Goal: Information Seeking & Learning: Learn about a topic

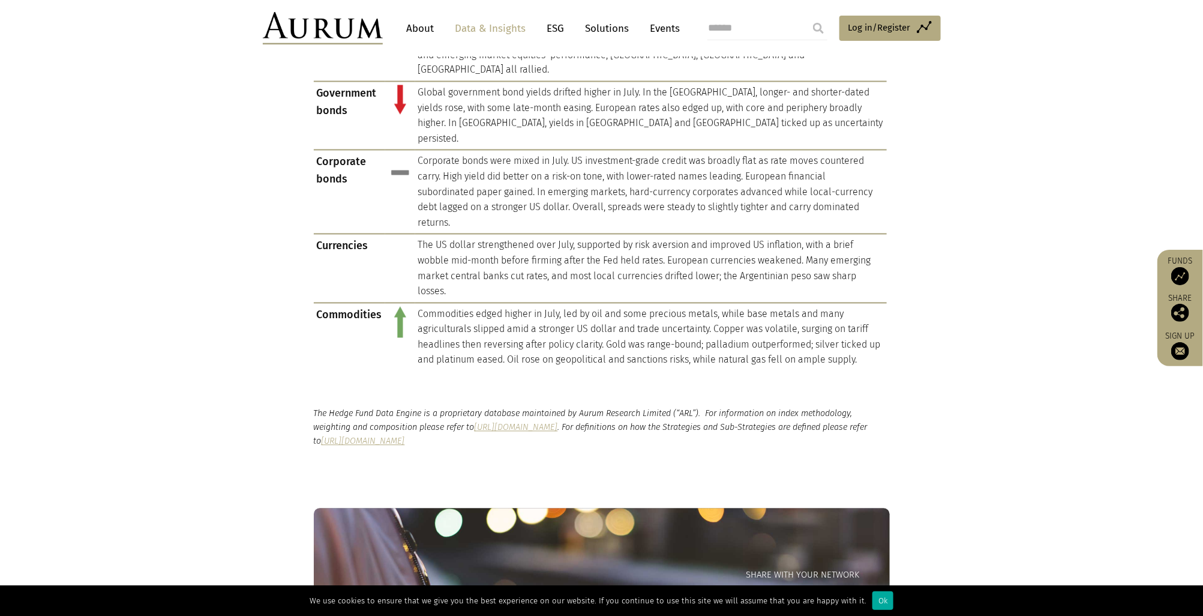
scroll to position [1133, 0]
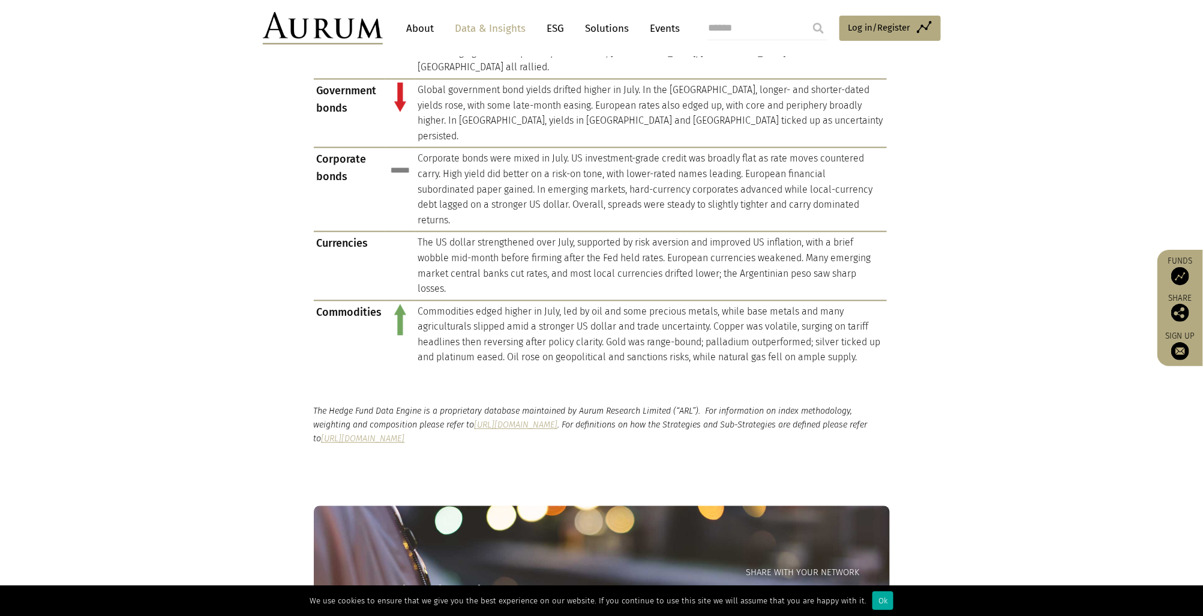
drag, startPoint x: 544, startPoint y: 286, endPoint x: 588, endPoint y: 332, distance: 63.7
click at [588, 332] on main "Hedge Fund Data Hedge fund industry performance review – July 2025 22/08/2025 1…" at bounding box center [601, 20] width 1203 height 2151
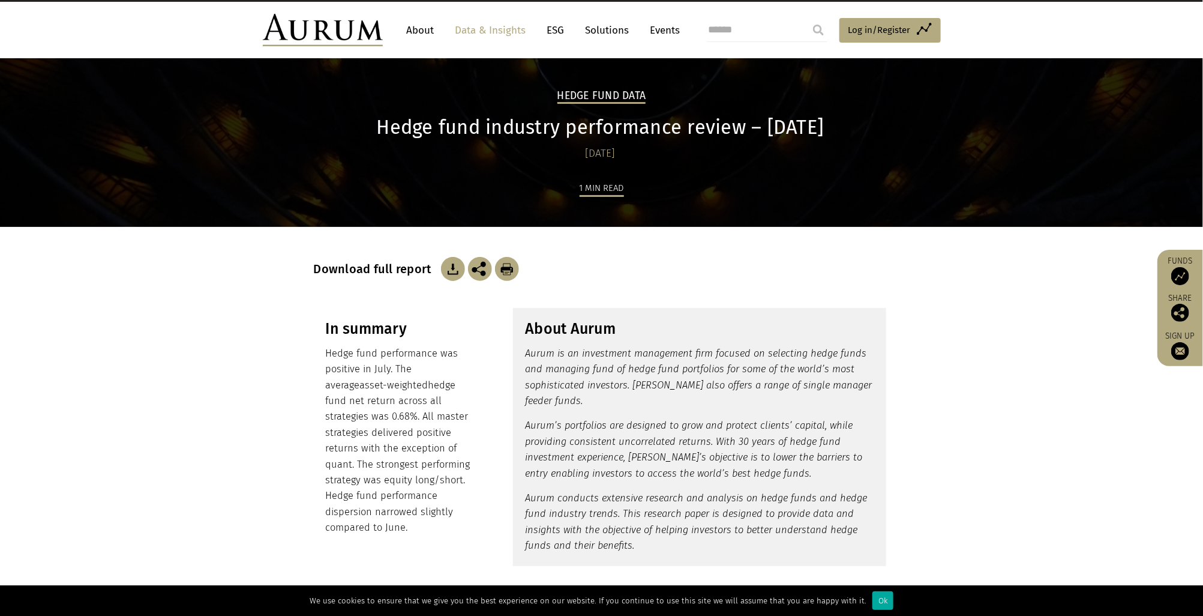
scroll to position [0, 0]
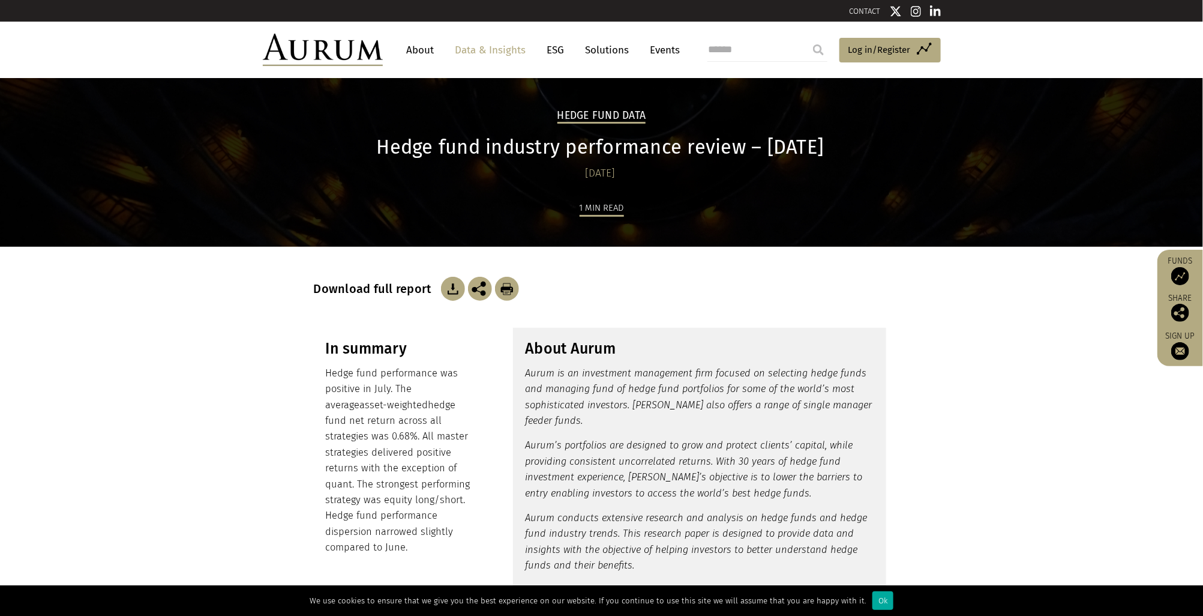
click at [424, 52] on link "About" at bounding box center [421, 50] width 40 height 22
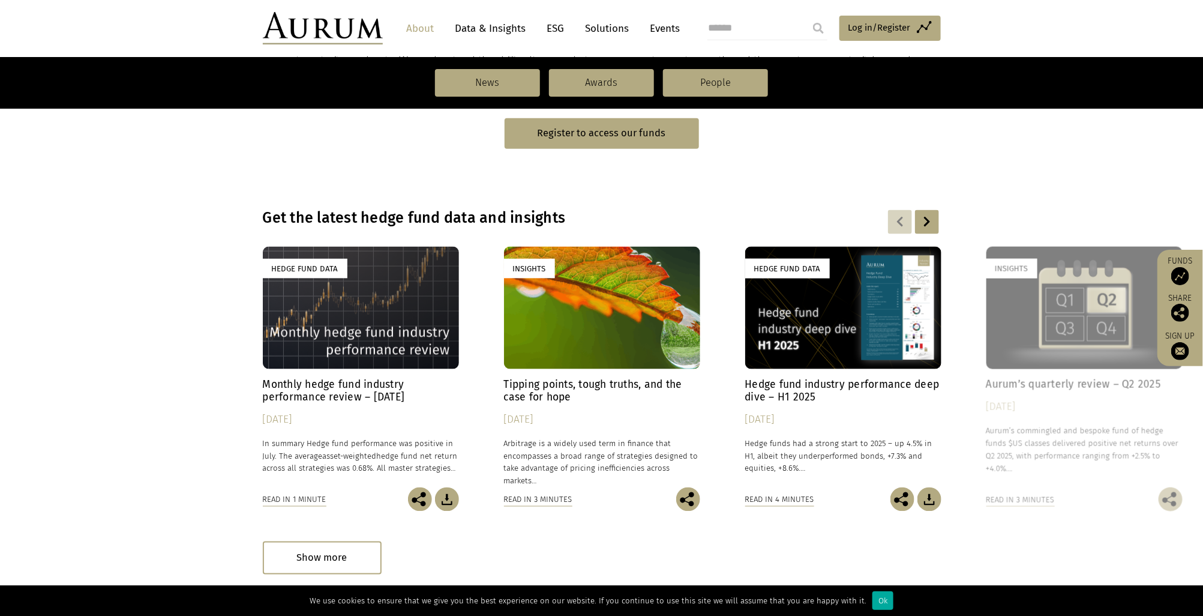
scroll to position [746, 0]
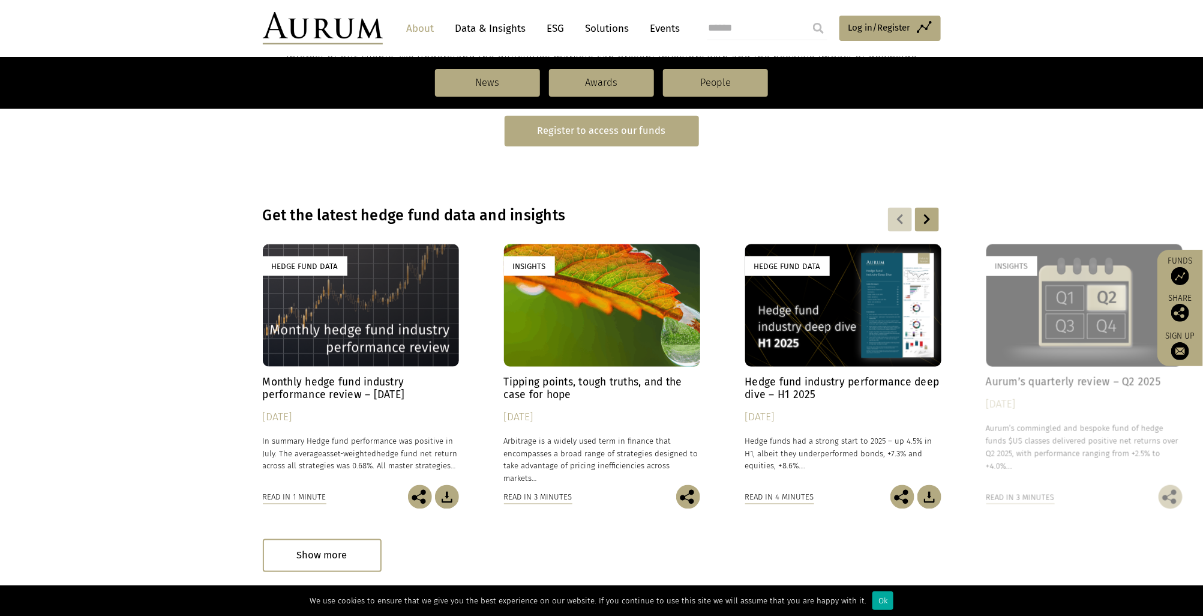
click at [585, 131] on link "Register to access our funds" at bounding box center [602, 131] width 194 height 31
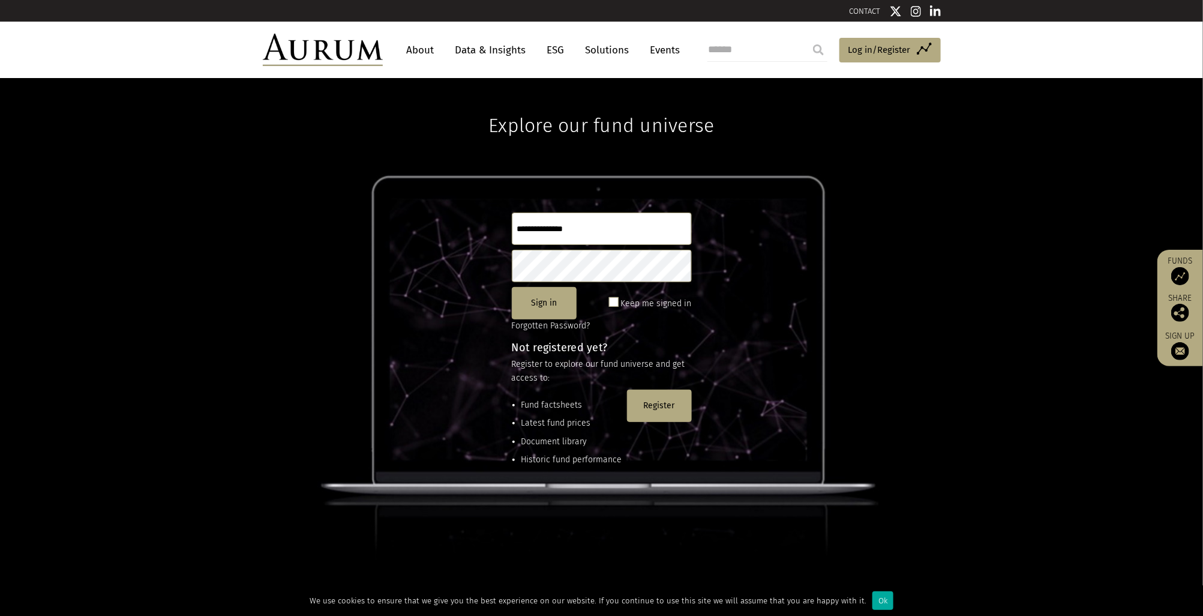
click at [428, 47] on link "About" at bounding box center [421, 50] width 40 height 22
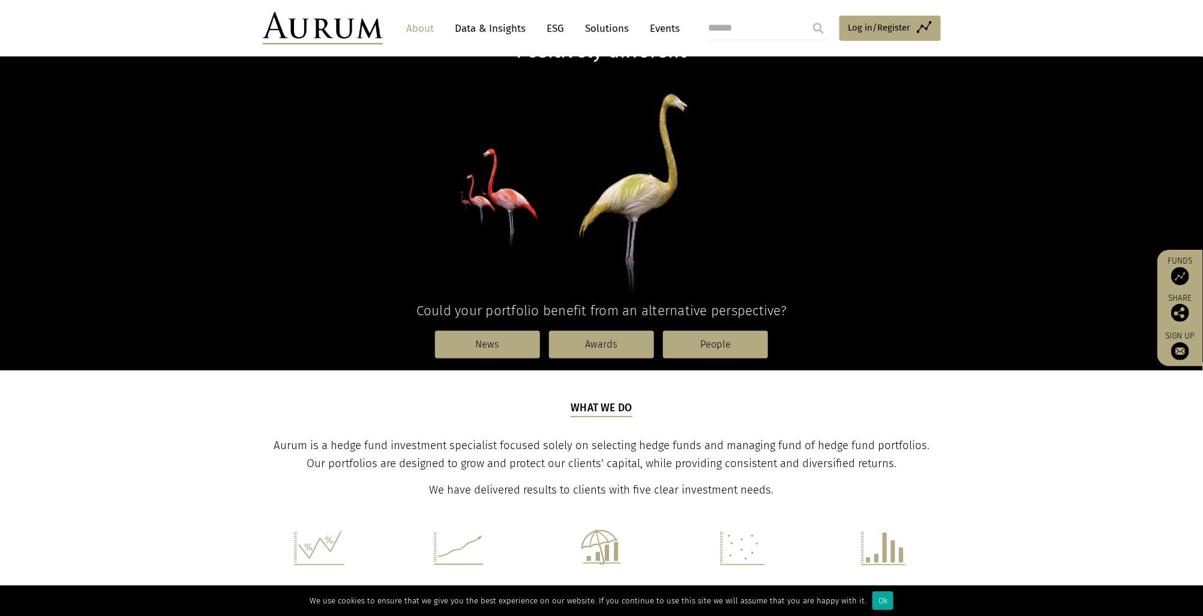
scroll to position [157, 0]
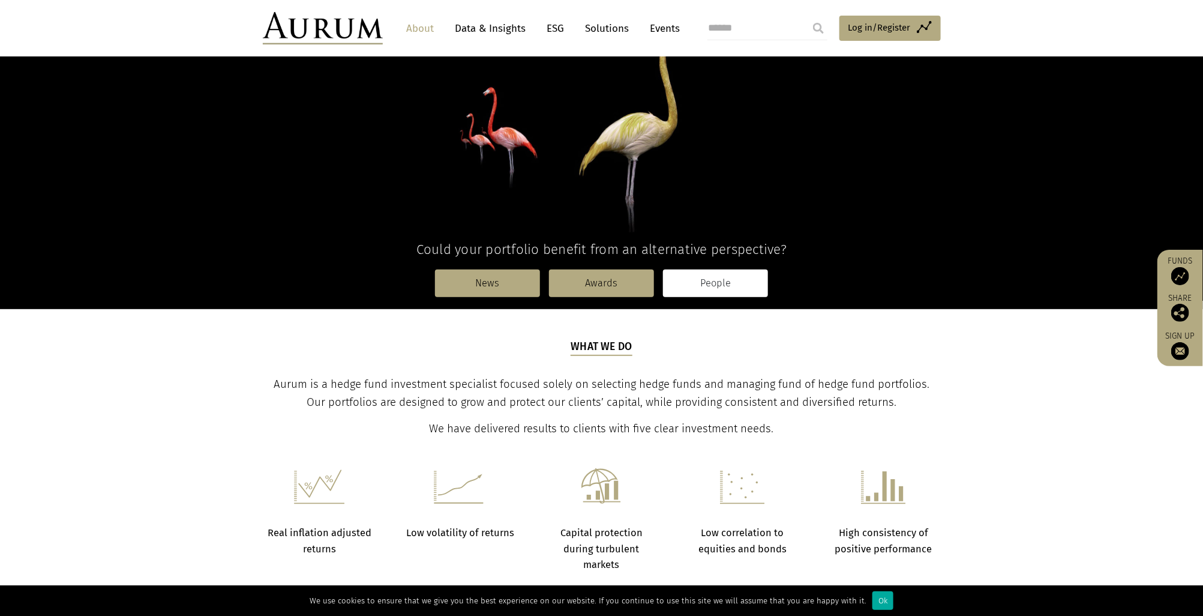
click at [715, 277] on link "People" at bounding box center [715, 283] width 105 height 28
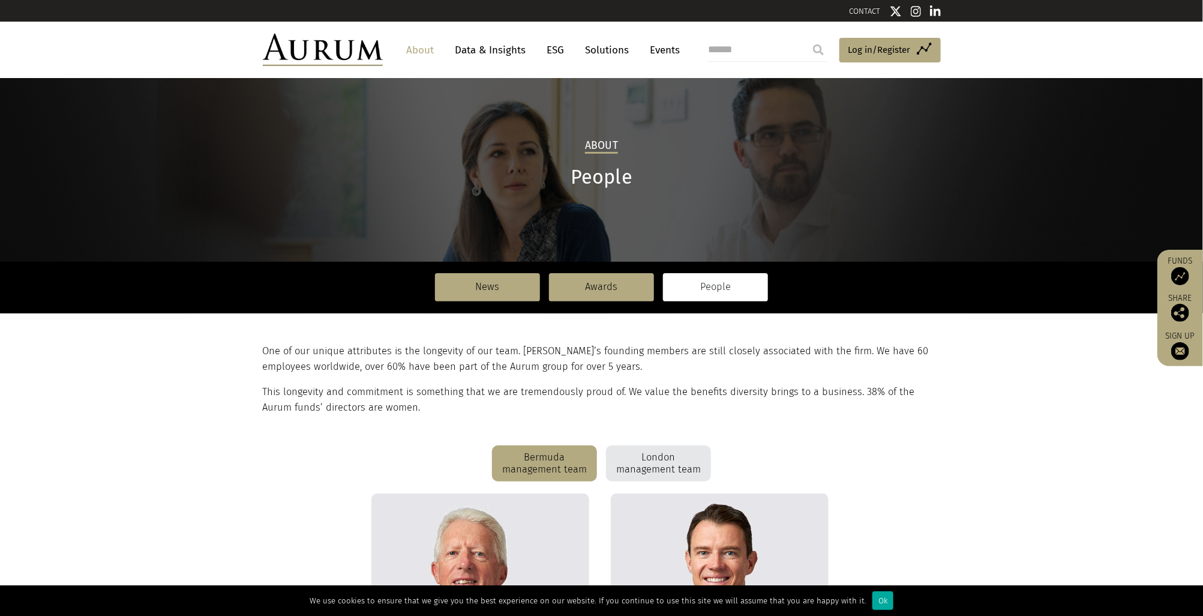
click at [561, 64] on nav "About Data & Insights ESG Solutions Events" at bounding box center [541, 50] width 316 height 32
click at [558, 55] on link "ESG" at bounding box center [555, 50] width 29 height 22
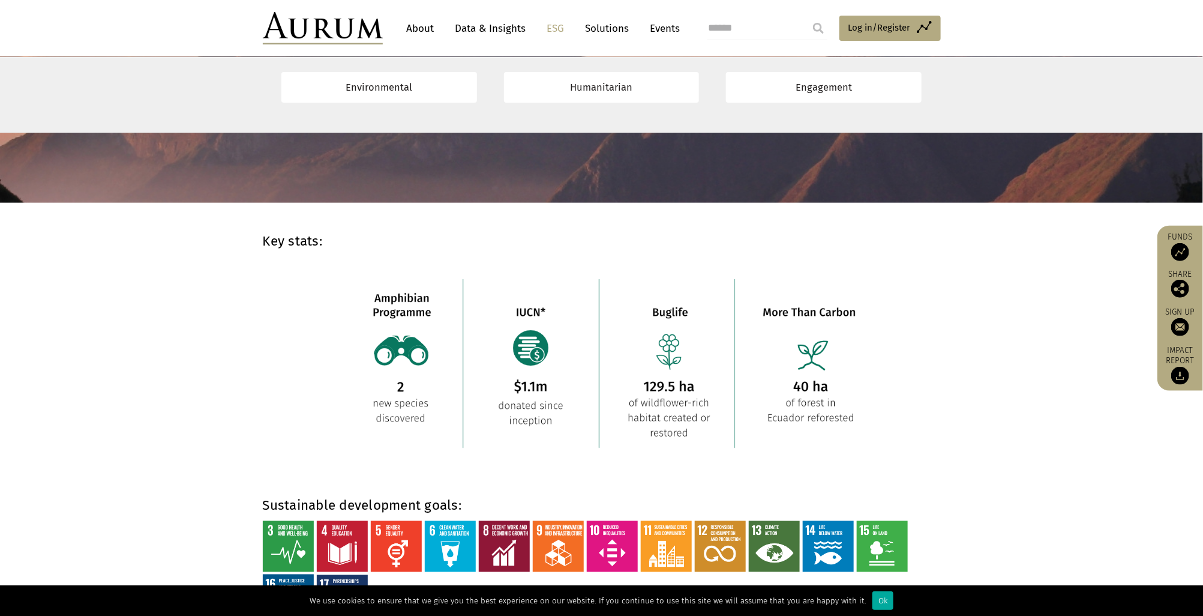
scroll to position [610, 0]
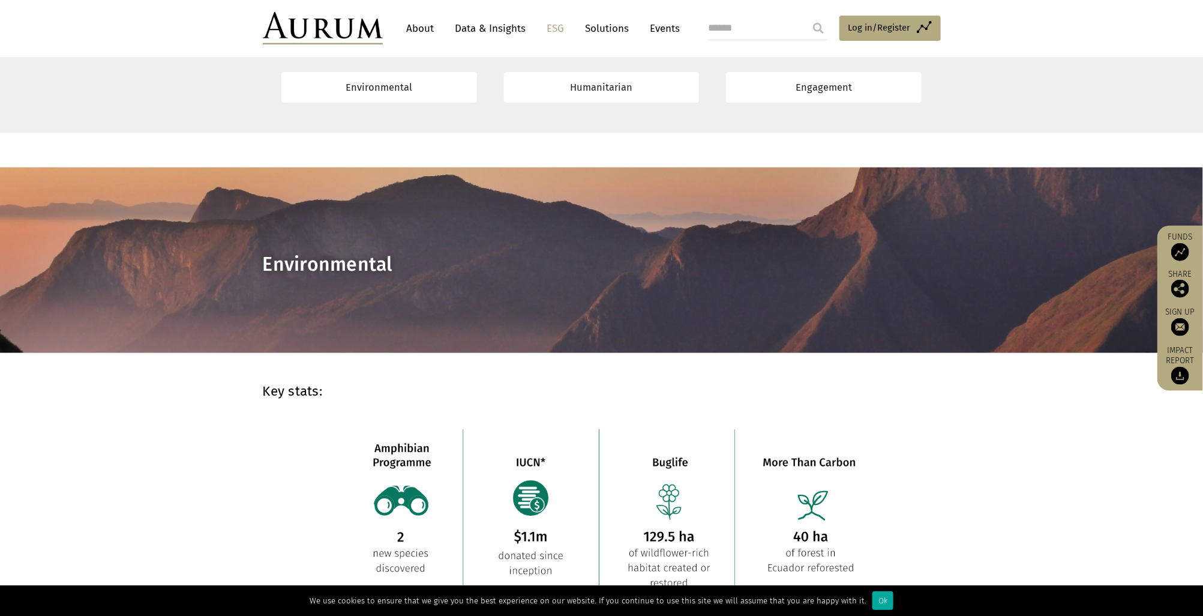
click at [488, 20] on link "Data & Insights" at bounding box center [490, 28] width 83 height 22
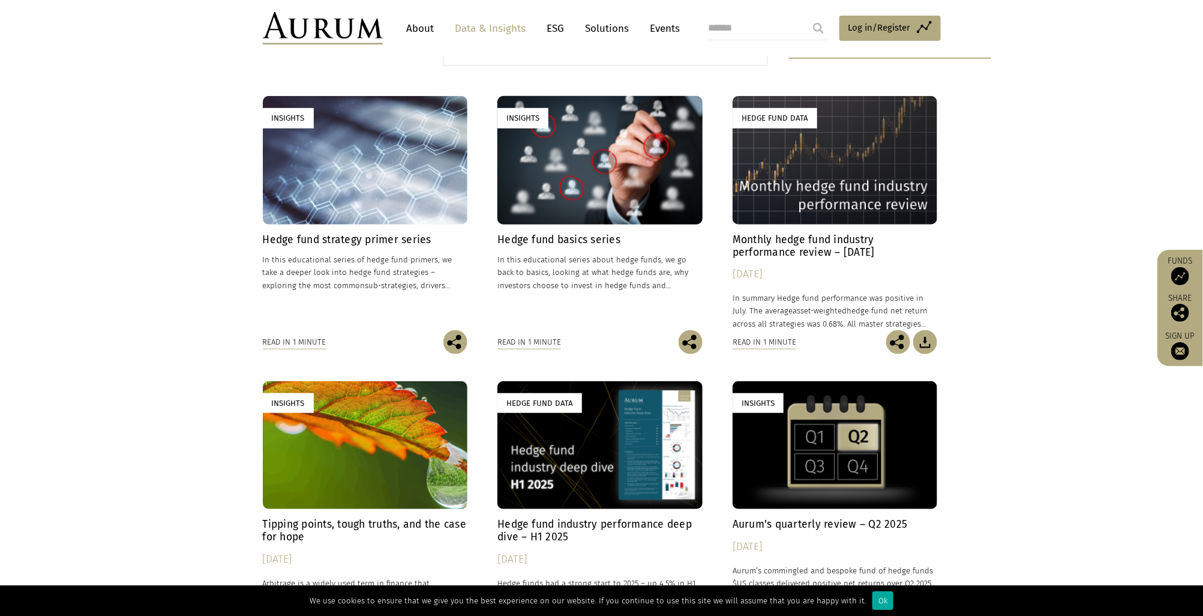
scroll to position [343, 0]
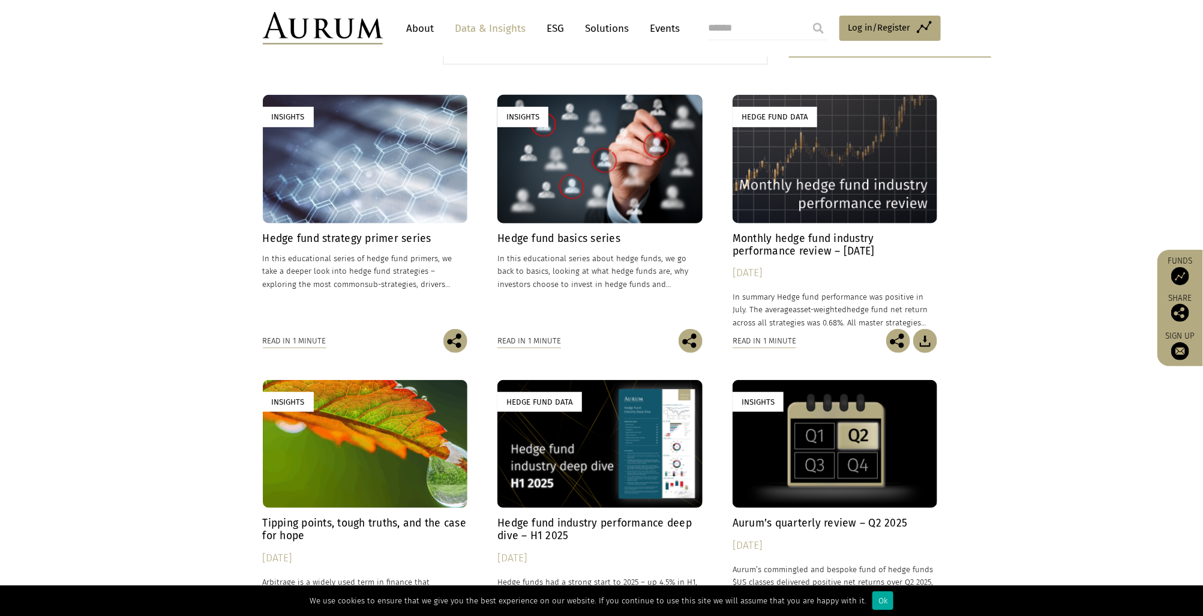
click at [376, 136] on div "Insights" at bounding box center [365, 159] width 205 height 128
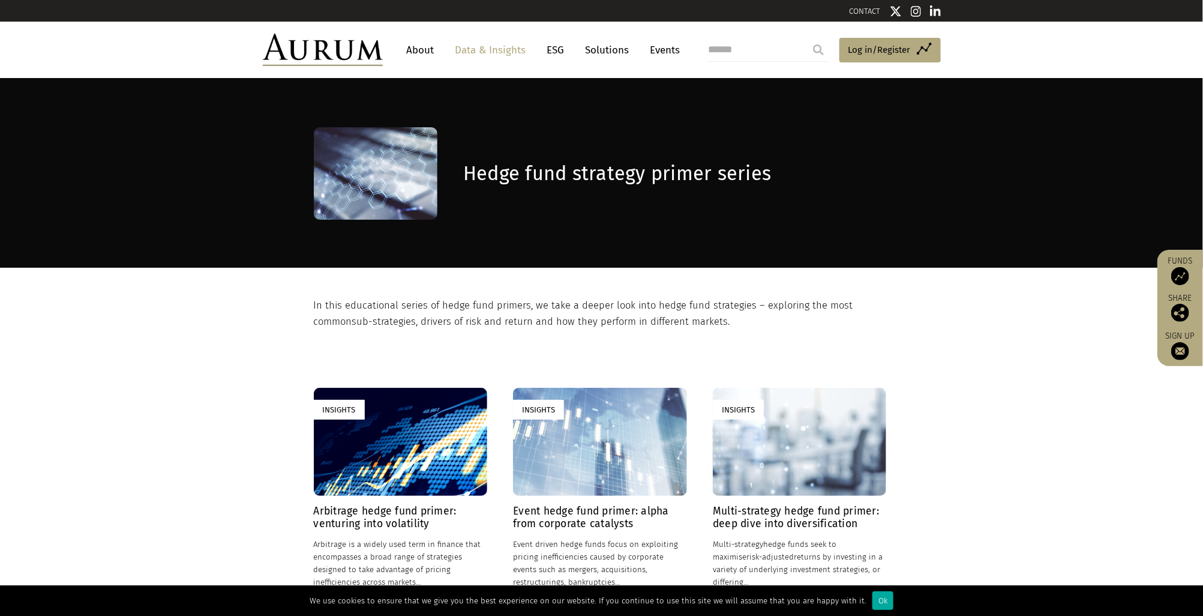
click at [308, 42] on img at bounding box center [323, 50] width 120 height 32
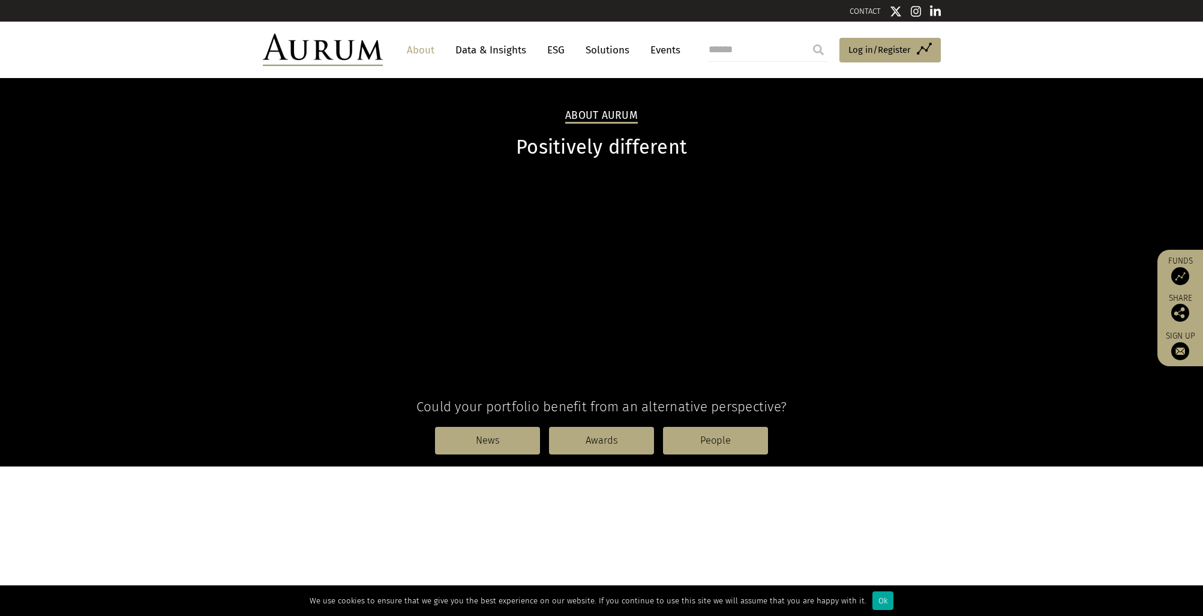
scroll to position [746, 0]
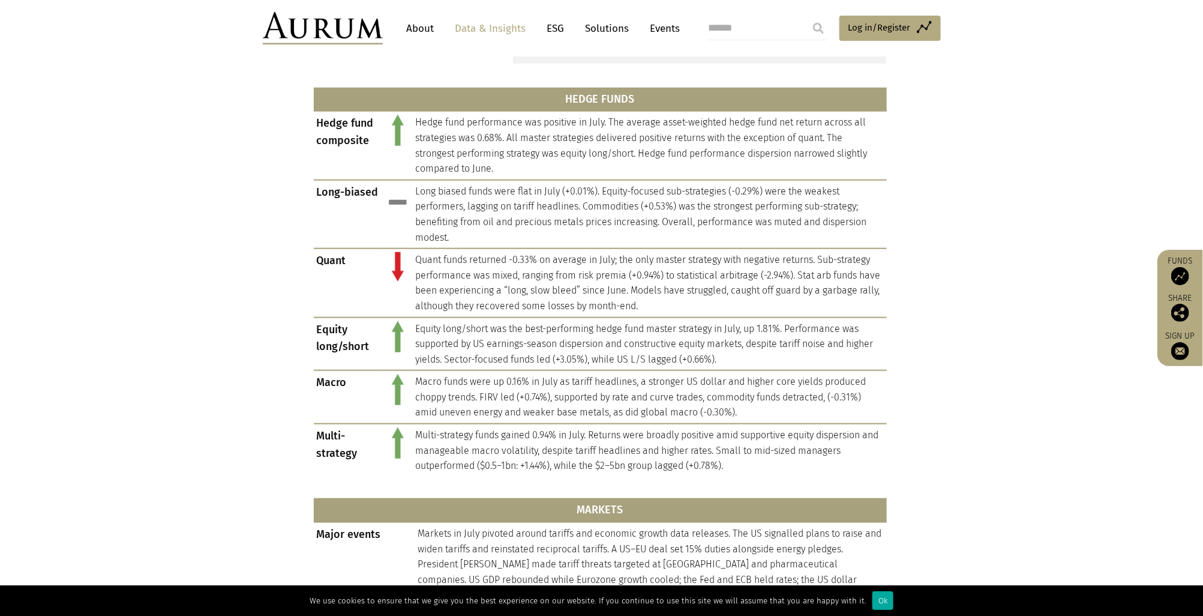
scroll to position [528, 0]
